Goal: Navigation & Orientation: Find specific page/section

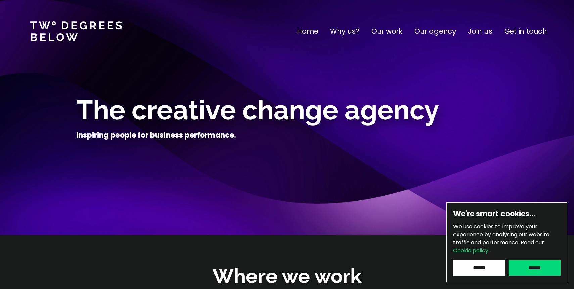
click at [544, 270] on input "******" at bounding box center [534, 267] width 52 height 15
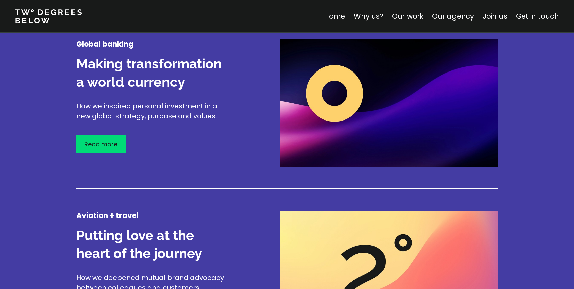
scroll to position [849, 0]
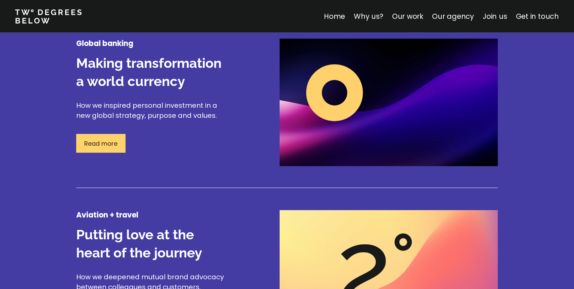
click at [105, 143] on p "Read more" at bounding box center [100, 143] width 33 height 9
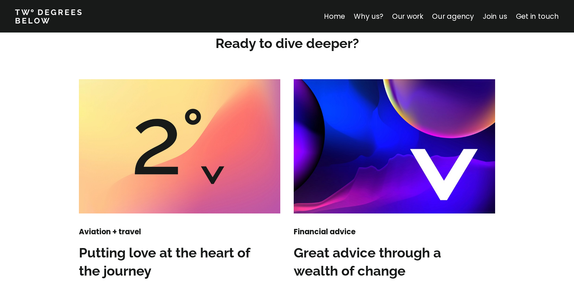
scroll to position [800, 0]
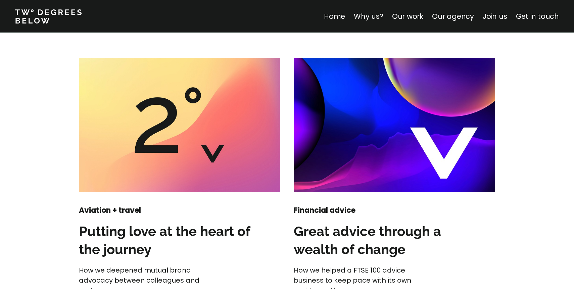
click at [199, 138] on img at bounding box center [179, 125] width 201 height 134
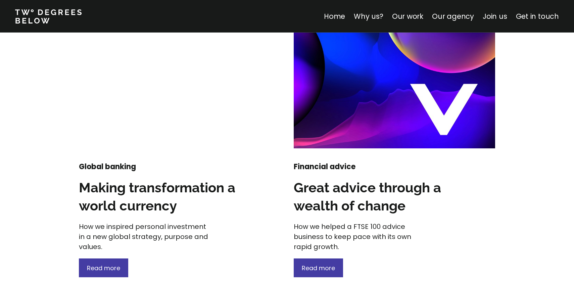
scroll to position [845, 0]
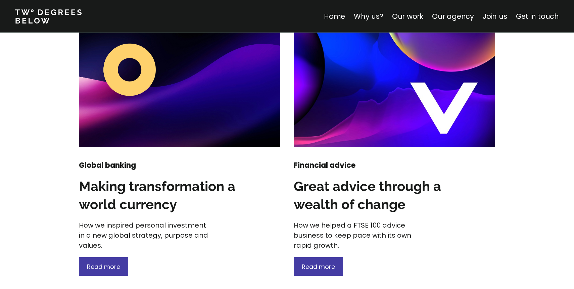
click at [358, 125] on img at bounding box center [394, 80] width 201 height 134
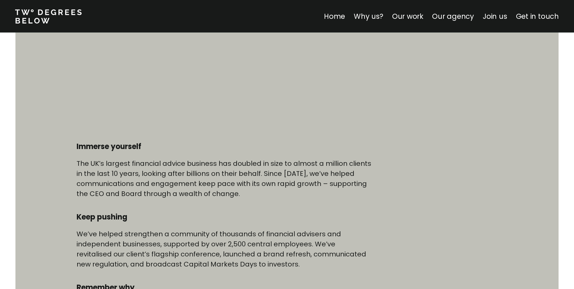
scroll to position [267, 0]
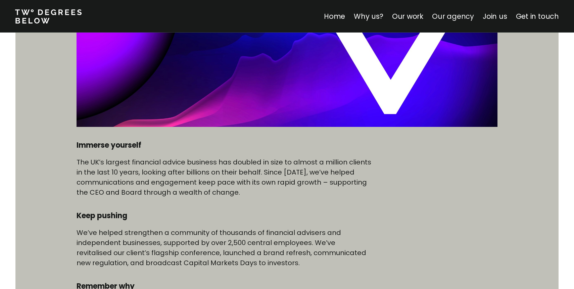
click at [447, 17] on link "Our agency" at bounding box center [453, 16] width 42 height 10
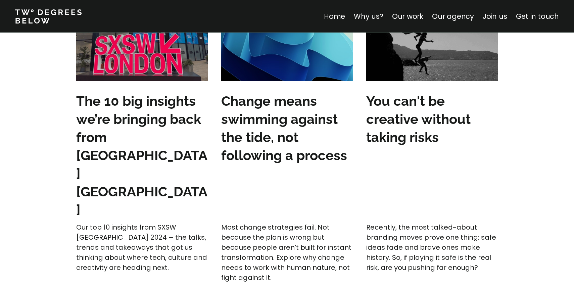
scroll to position [2069, 0]
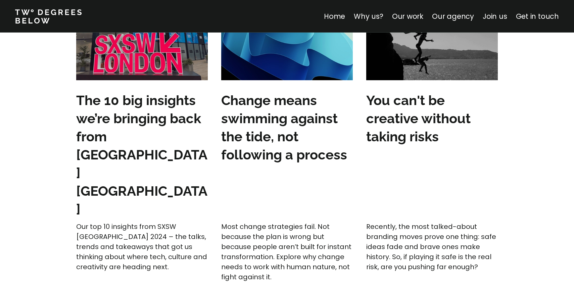
click at [282, 124] on h3 "Change means swimming against the tide, not following a process" at bounding box center [287, 127] width 132 height 72
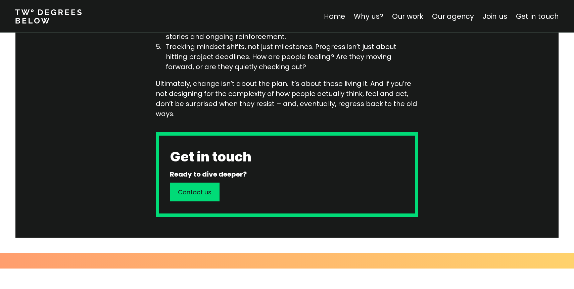
scroll to position [1104, 0]
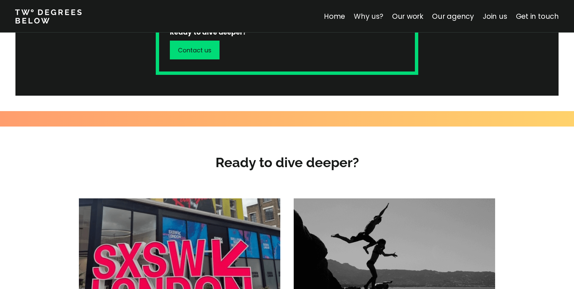
click at [376, 17] on link "Why us?" at bounding box center [369, 16] width 30 height 10
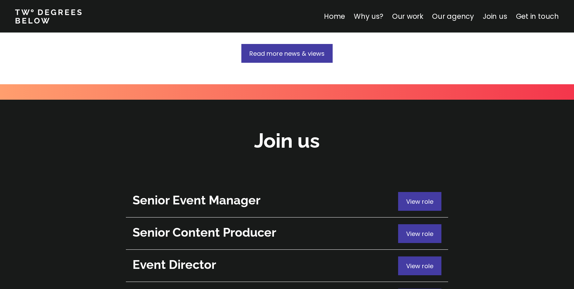
scroll to position [2344, 0]
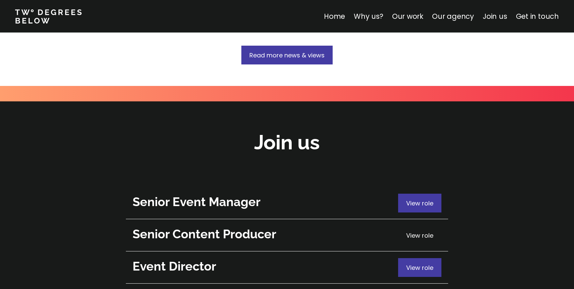
click at [417, 231] on span "View role" at bounding box center [419, 235] width 27 height 8
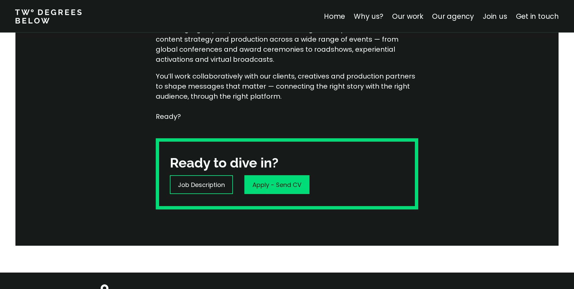
scroll to position [292, 0]
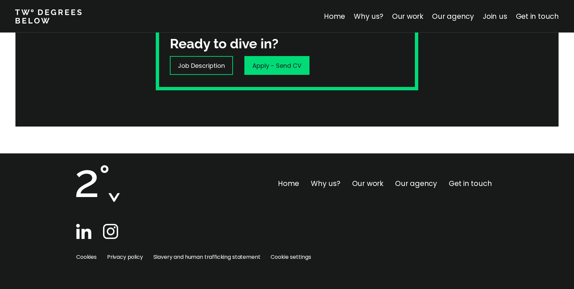
click at [26, 18] on link at bounding box center [52, 16] width 75 height 16
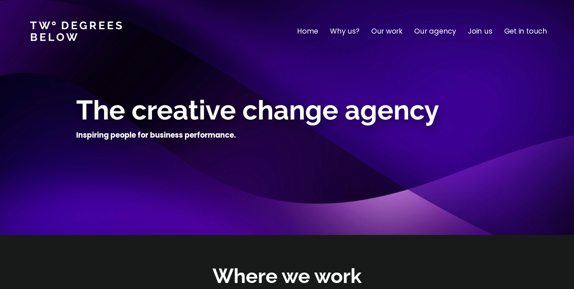
click at [346, 31] on p "Why us?" at bounding box center [345, 31] width 30 height 11
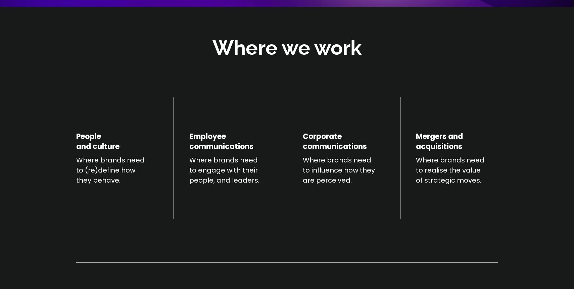
scroll to position [235, 0]
